Goal: Information Seeking & Learning: Understand process/instructions

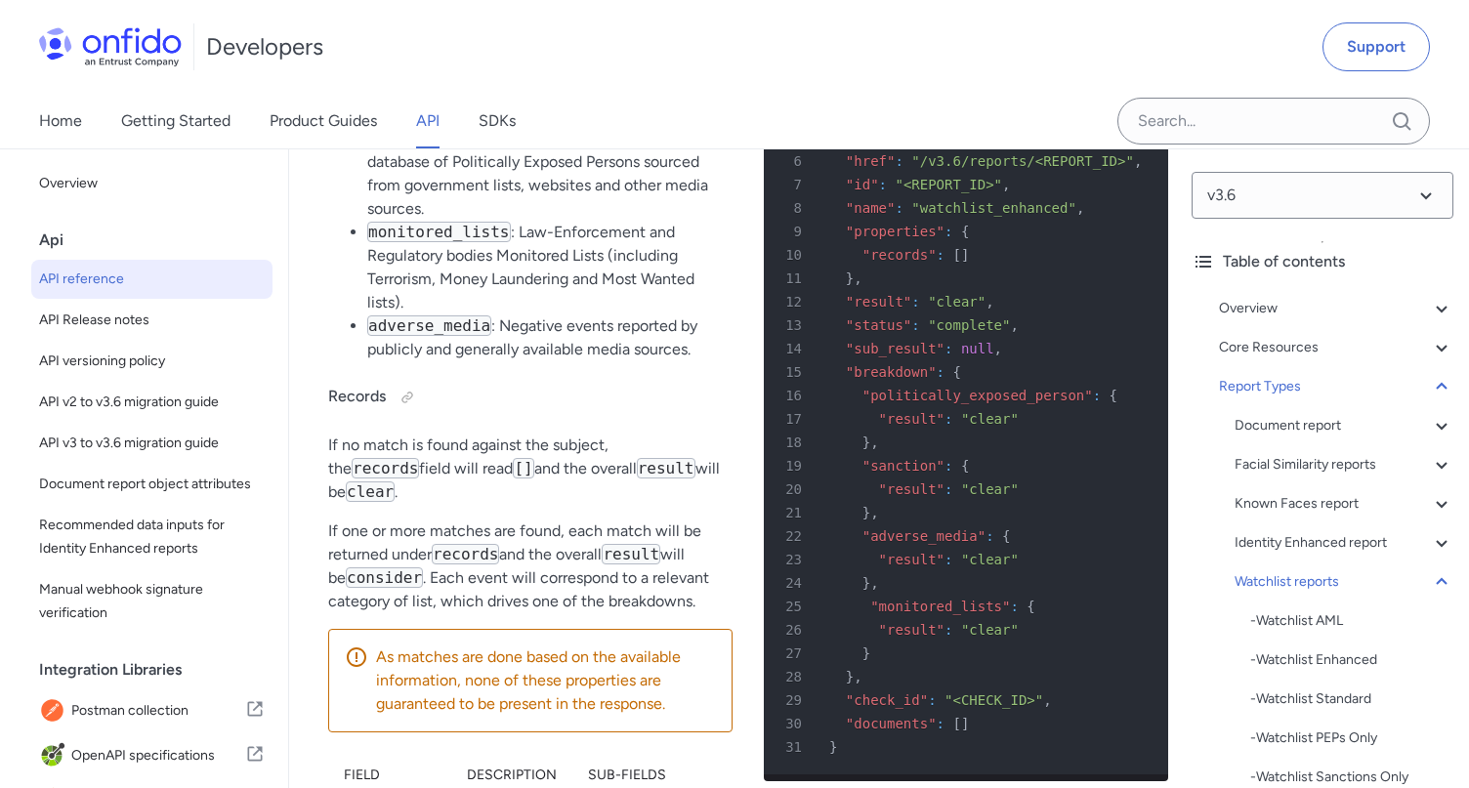
scroll to position [135424, 0]
click at [1194, 190] on select at bounding box center [1323, 195] width 262 height 47
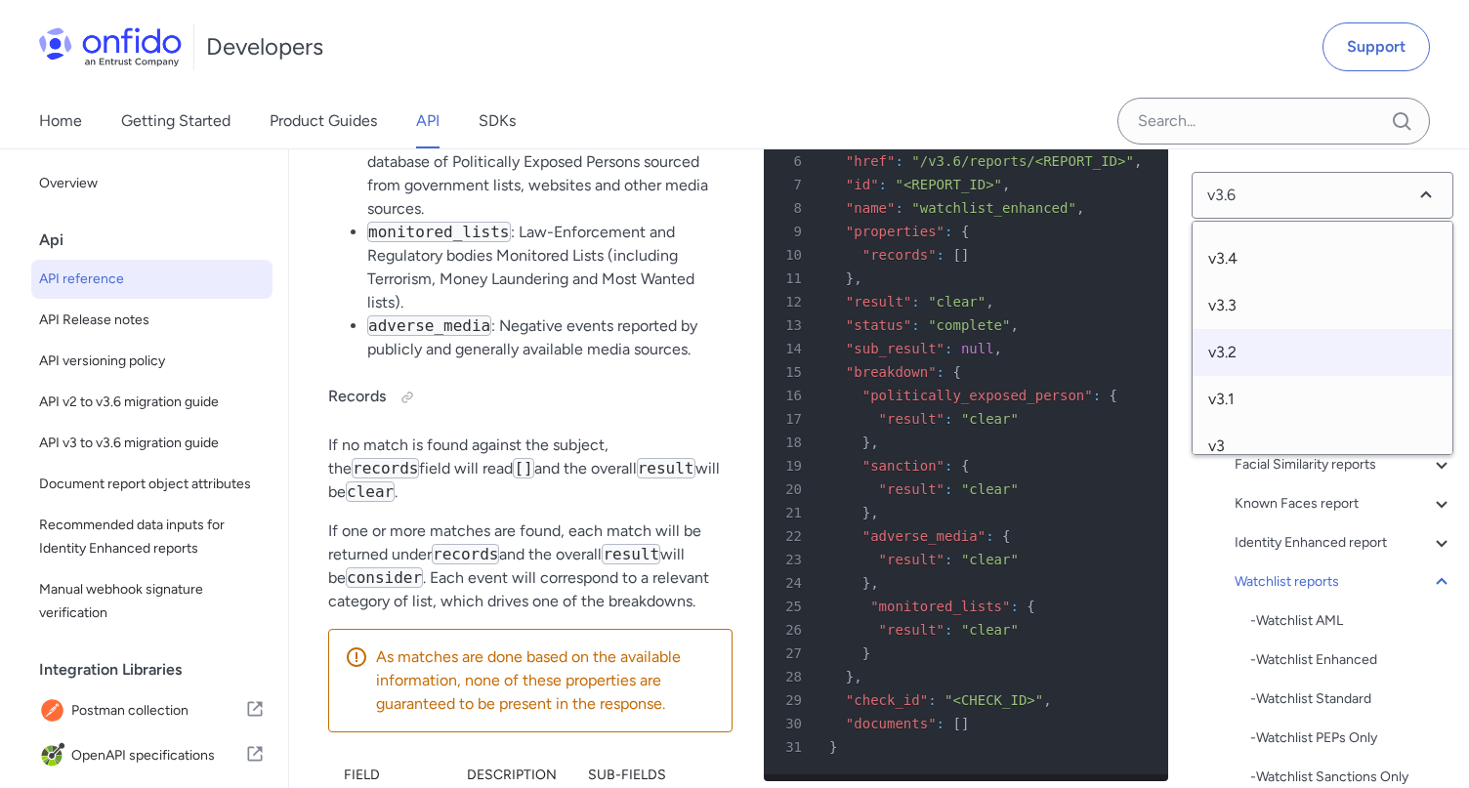
scroll to position [150, 0]
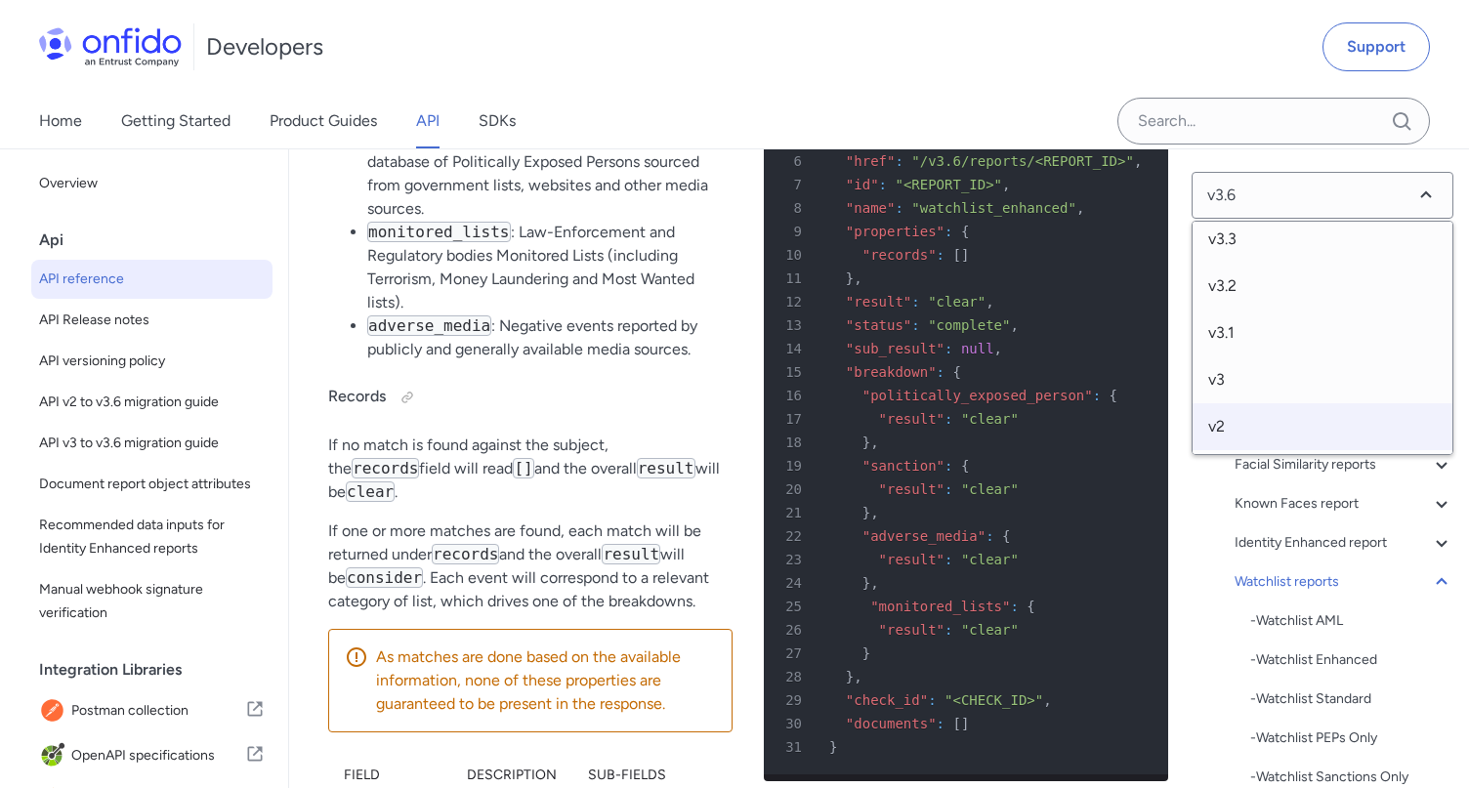
click at [1224, 432] on span "v2" at bounding box center [1323, 426] width 260 height 47
select select "2.0.0"
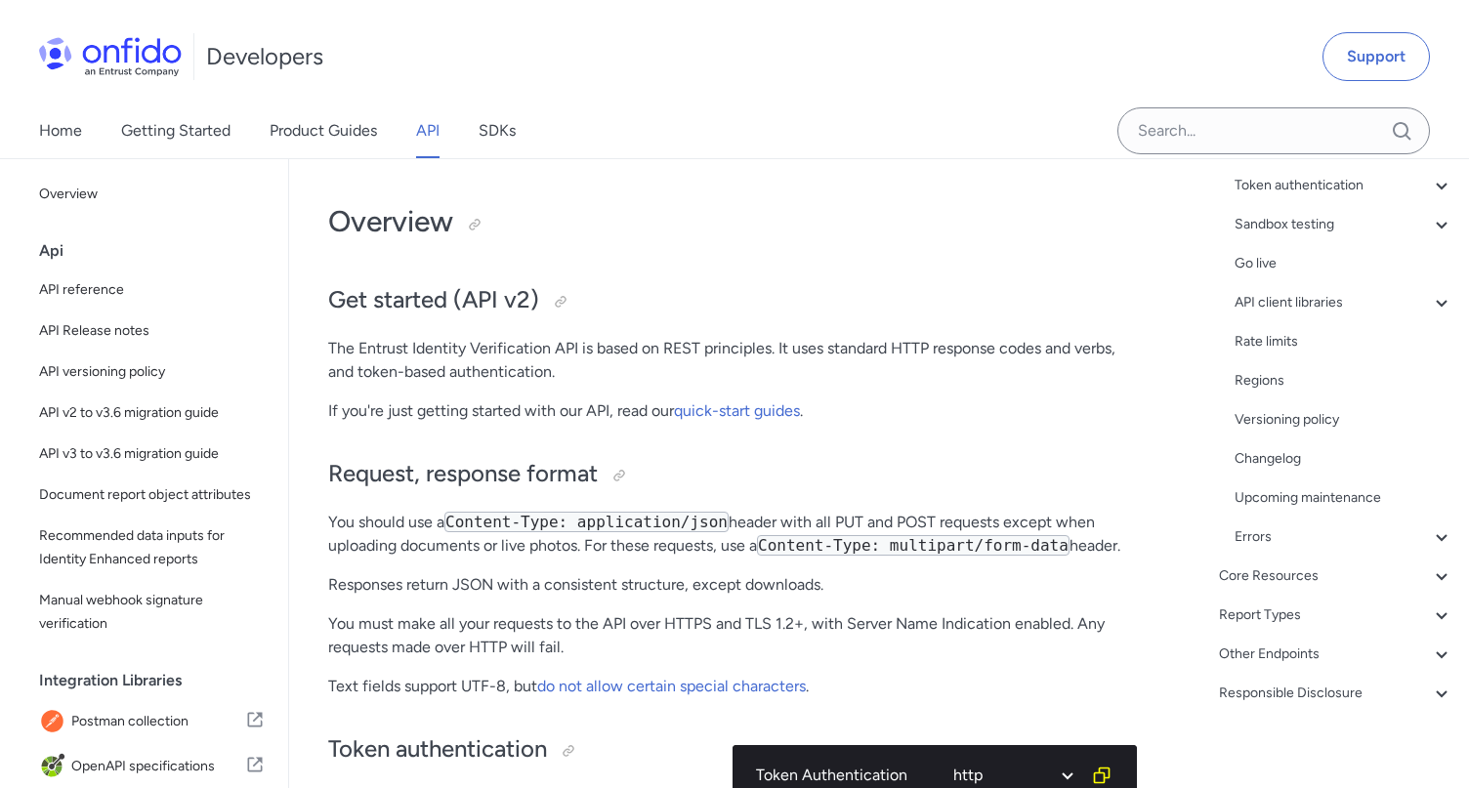
scroll to position [72, 0]
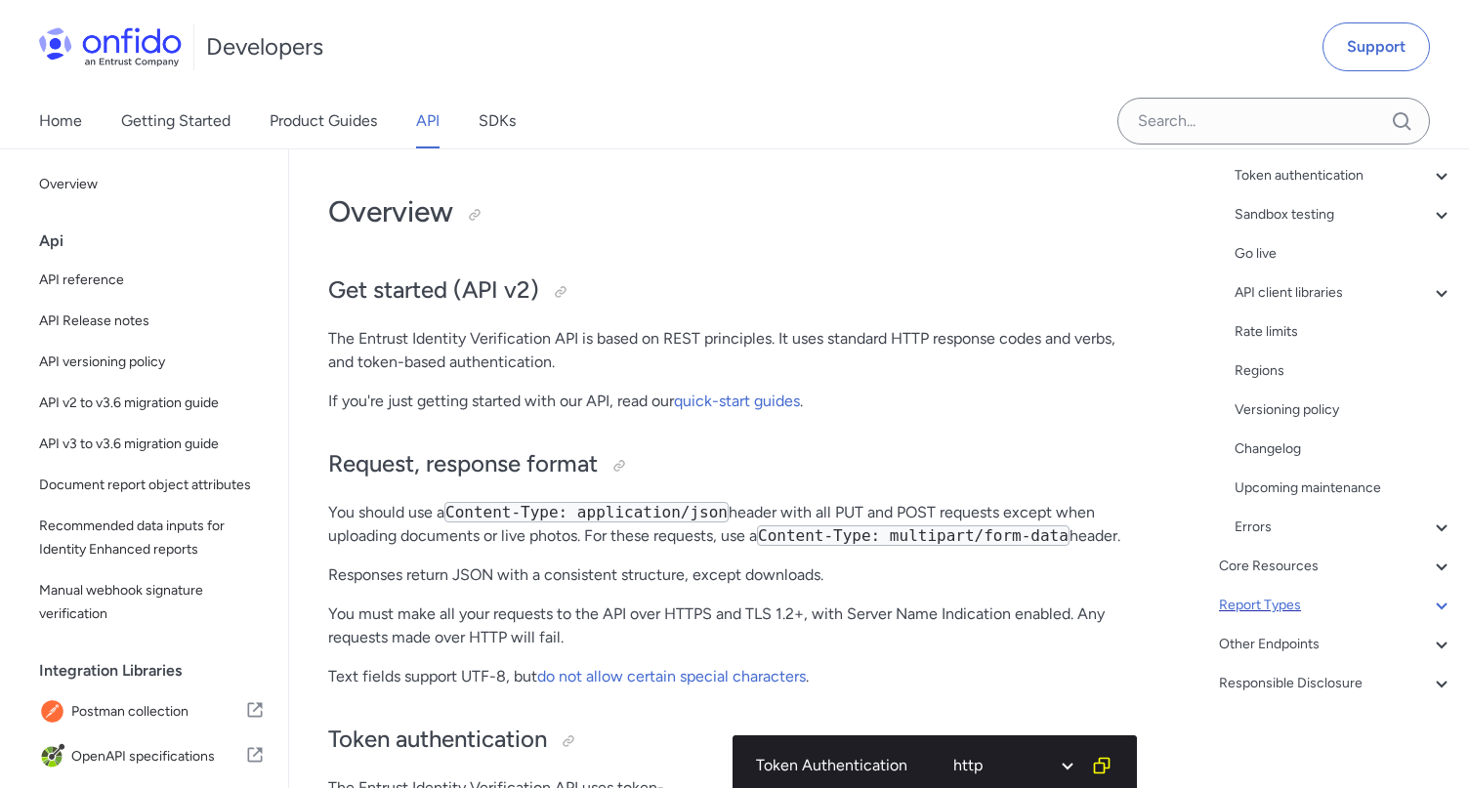
click at [1278, 608] on div "Report Types" at bounding box center [1336, 605] width 234 height 23
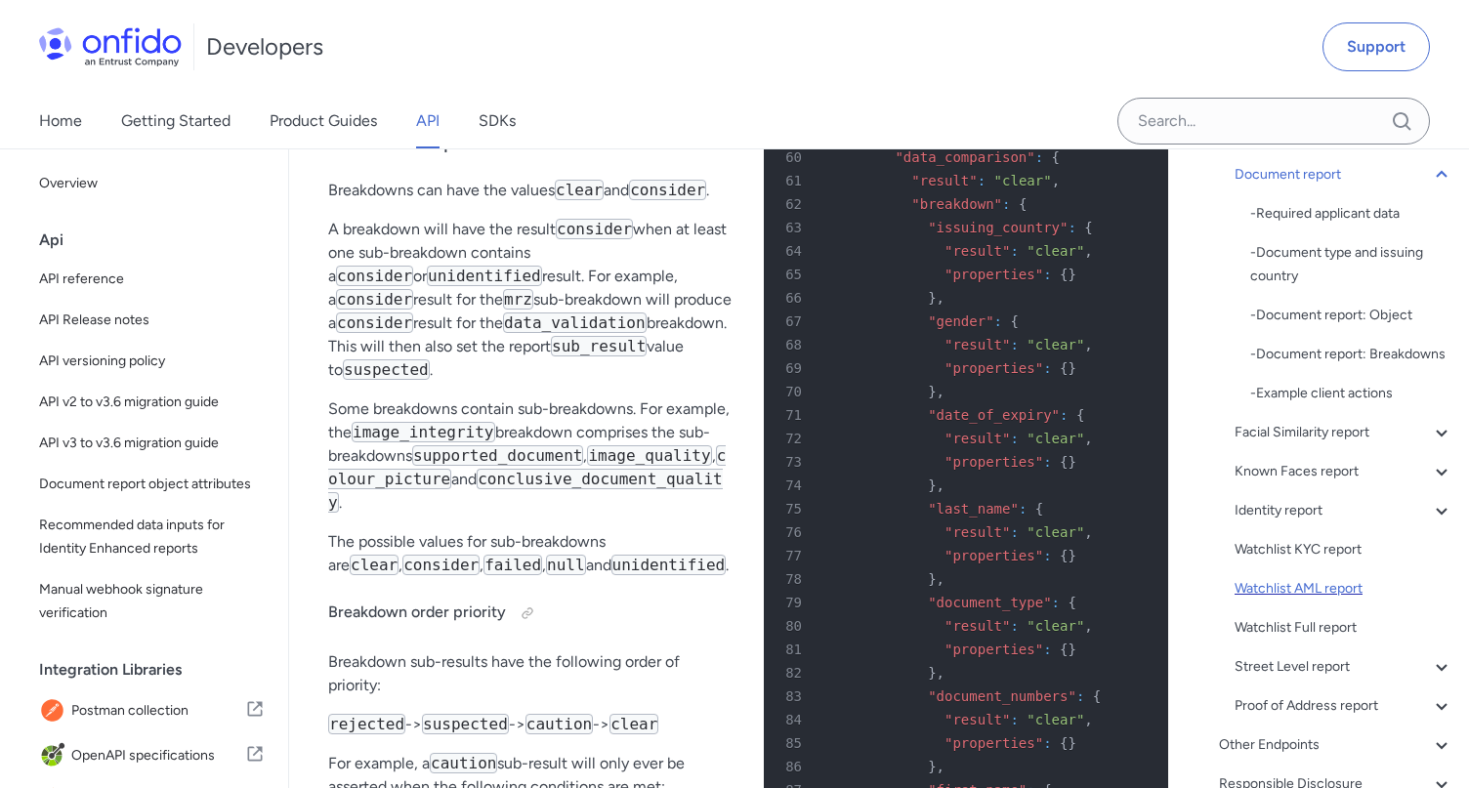
click at [1245, 596] on div "Watchlist AML report" at bounding box center [1344, 588] width 219 height 23
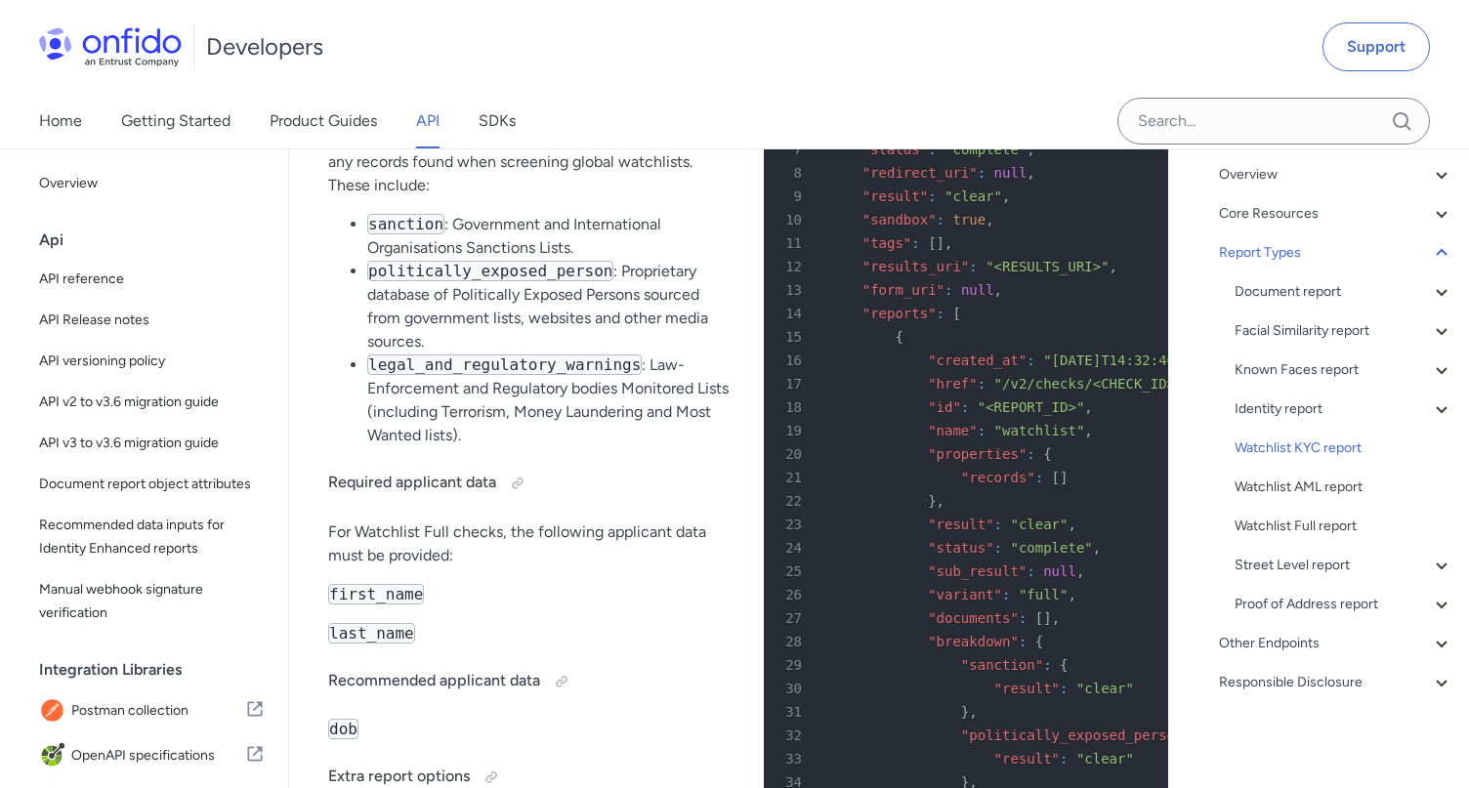
scroll to position [81995, 0]
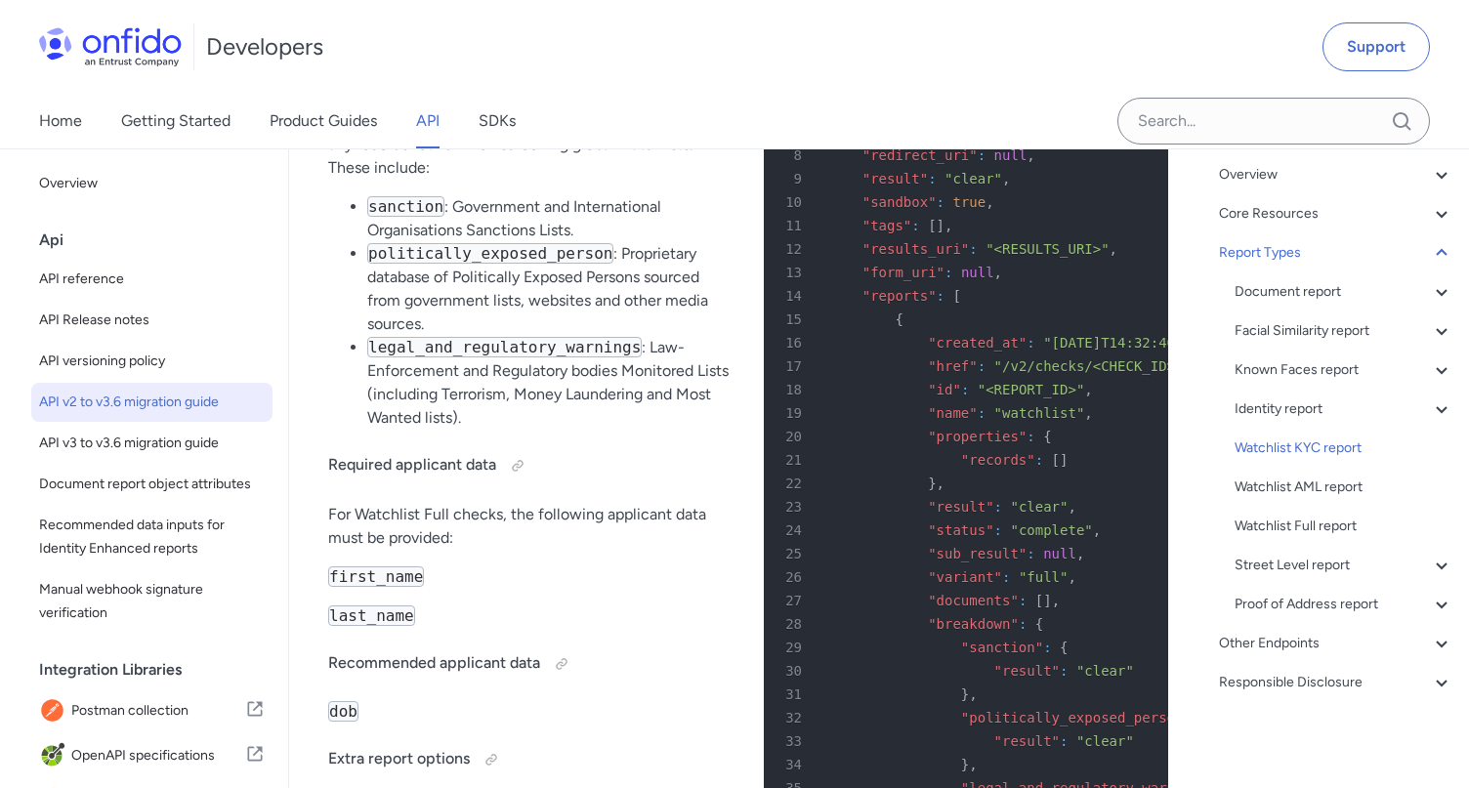
click at [188, 404] on span "API v2 to v3.6 migration guide" at bounding box center [152, 402] width 226 height 23
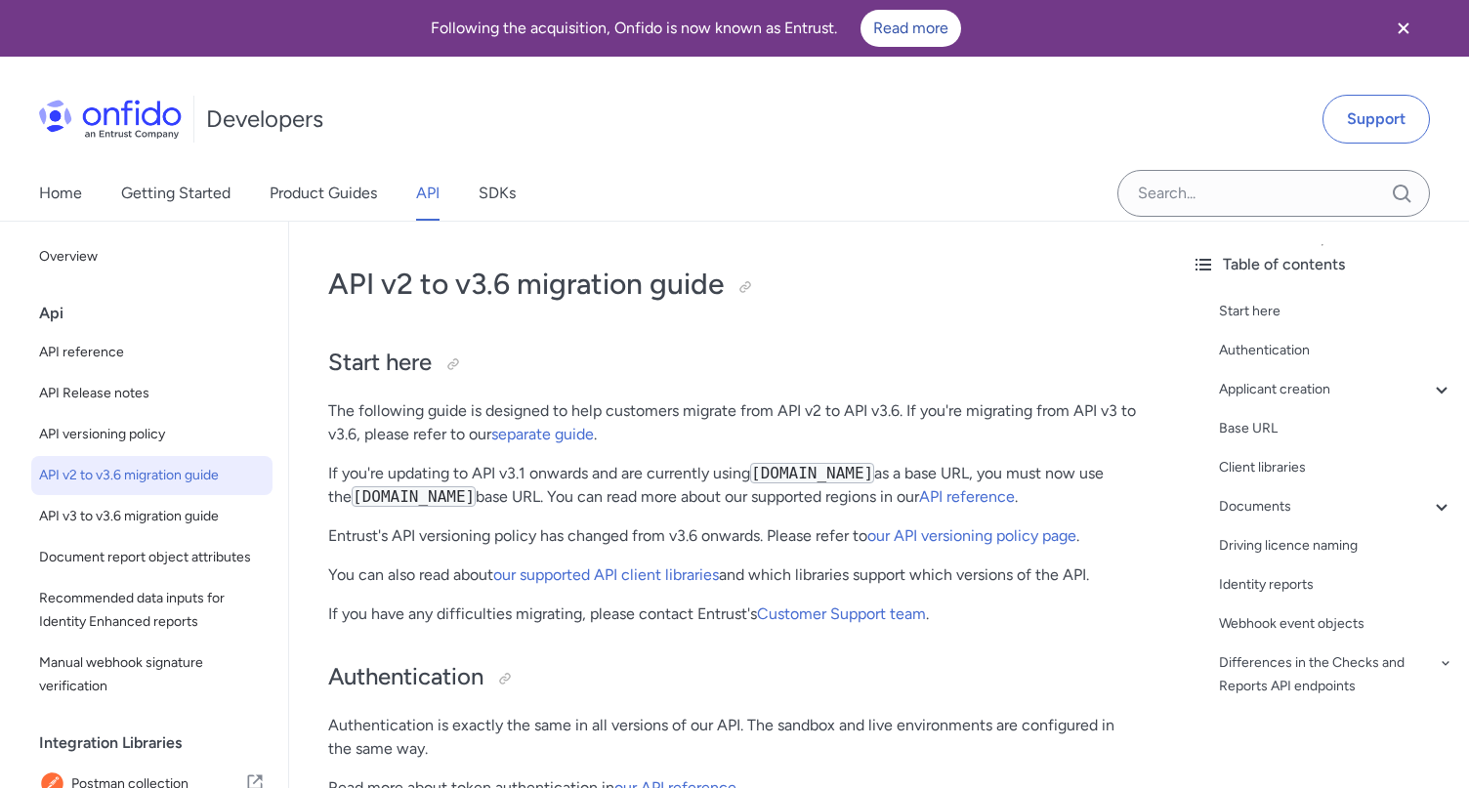
click at [179, 471] on span "API v2 to v3.6 migration guide" at bounding box center [152, 475] width 226 height 23
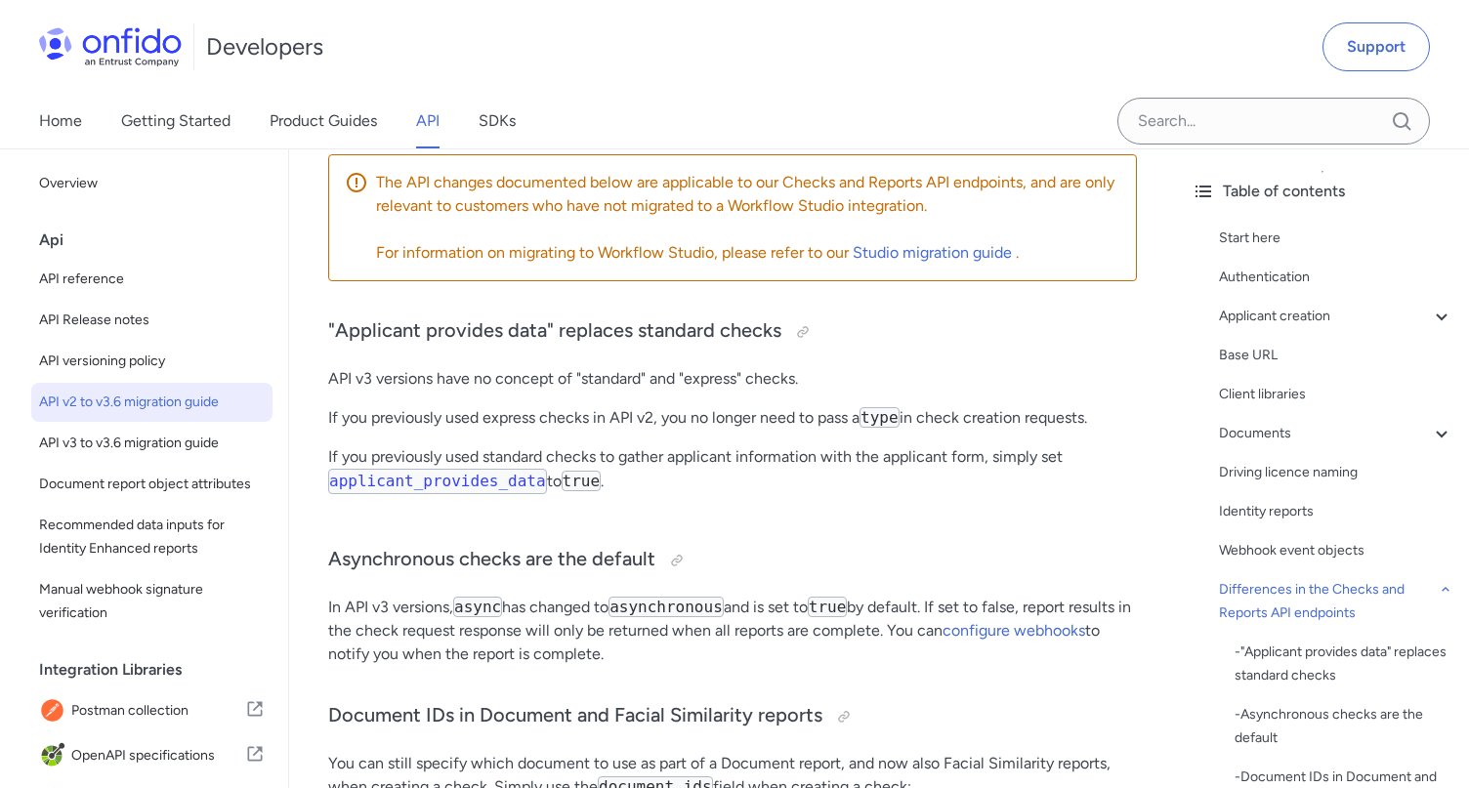
scroll to position [3874, 0]
